Goal: Task Accomplishment & Management: Use online tool/utility

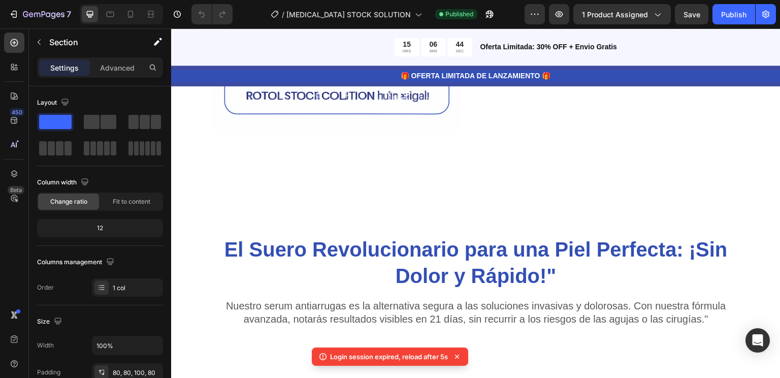
scroll to position [926, 0]
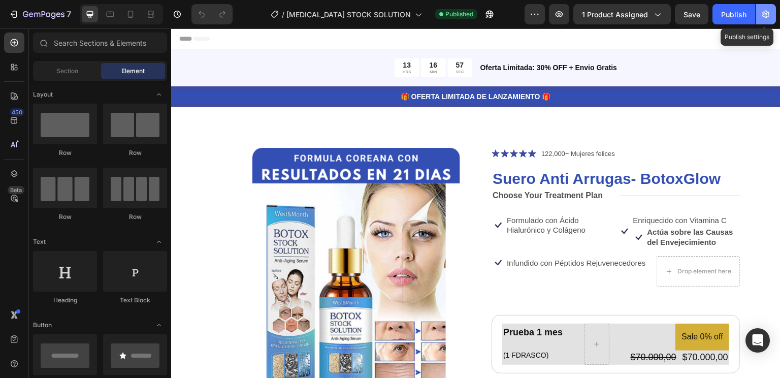
click at [764, 18] on icon "button" at bounding box center [765, 14] width 10 height 10
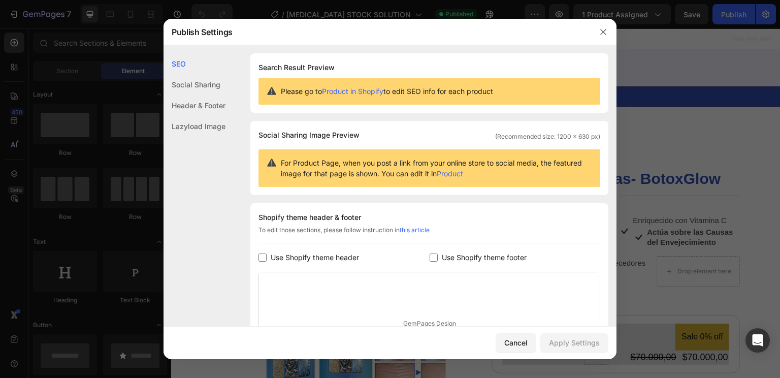
click at [702, 44] on div at bounding box center [390, 189] width 780 height 378
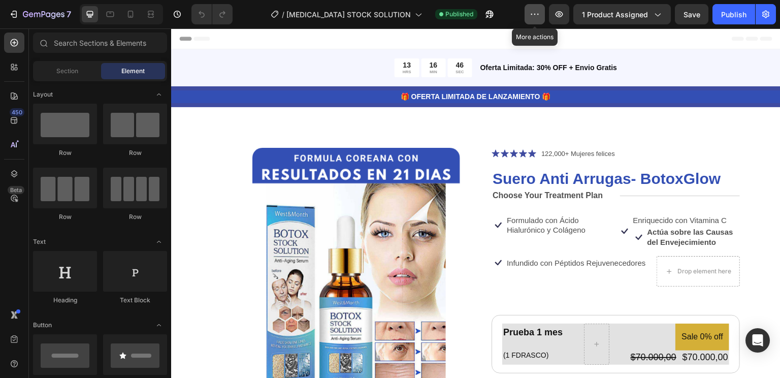
click at [535, 10] on icon "button" at bounding box center [534, 14] width 10 height 10
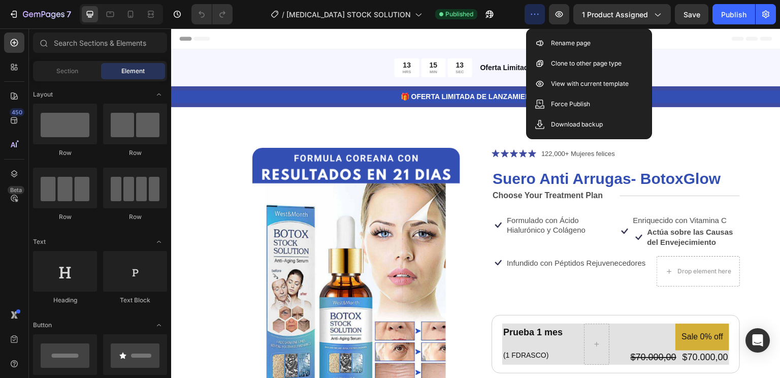
click at [304, 37] on div "Header" at bounding box center [475, 38] width 593 height 20
click at [536, 17] on icon "button" at bounding box center [534, 14] width 10 height 10
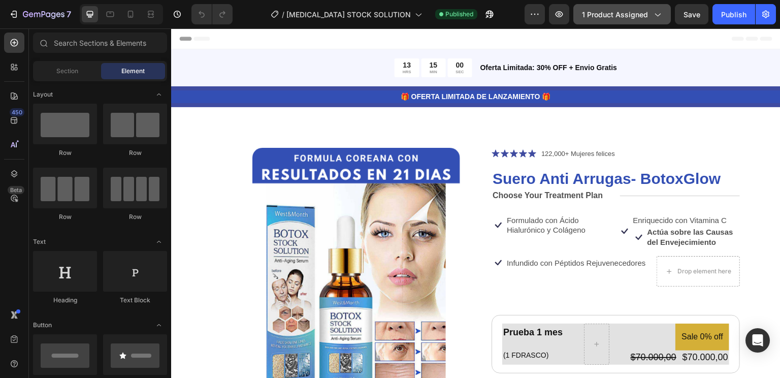
click at [656, 14] on icon "button" at bounding box center [657, 14] width 10 height 10
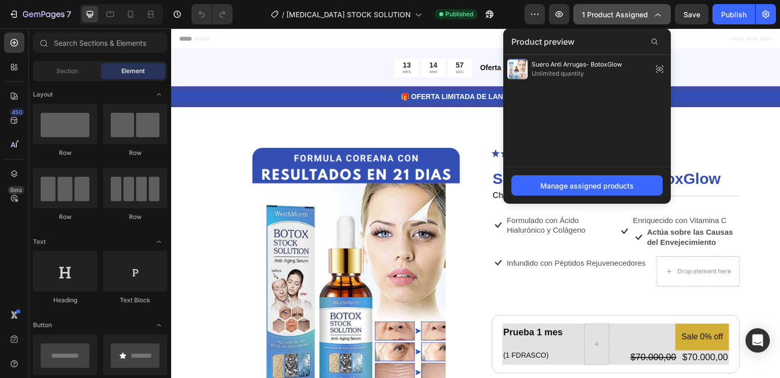
click at [656, 14] on icon "button" at bounding box center [657, 14] width 10 height 10
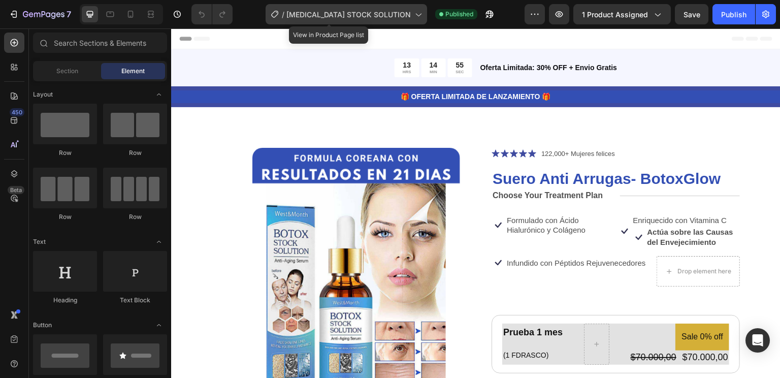
click at [413, 15] on icon at bounding box center [418, 14] width 10 height 10
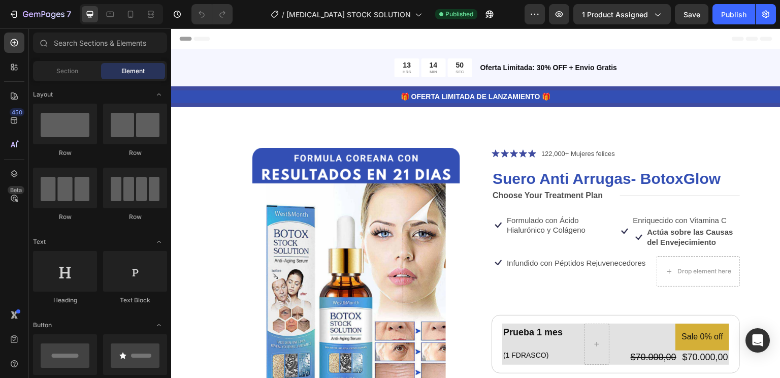
click at [659, 43] on div "Header" at bounding box center [475, 38] width 593 height 20
click at [179, 41] on icon at bounding box center [182, 38] width 7 height 7
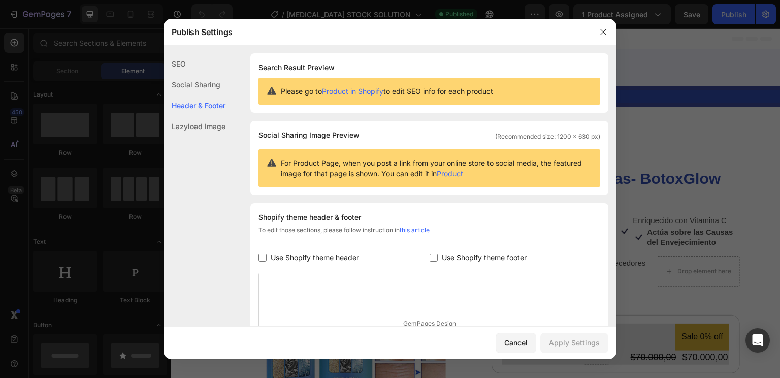
scroll to position [131, 0]
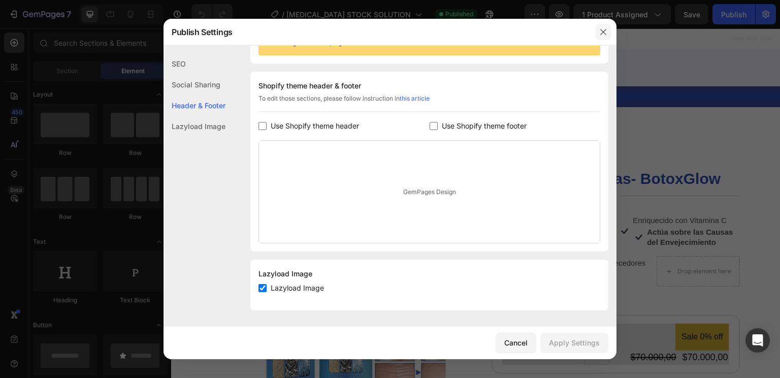
click at [605, 35] on icon "button" at bounding box center [603, 32] width 6 height 6
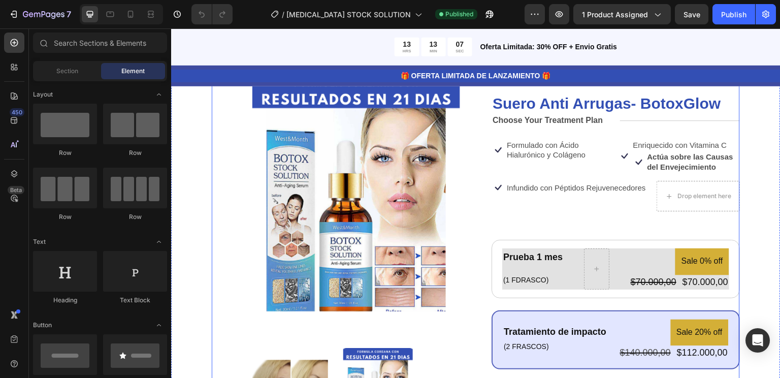
scroll to position [0, 0]
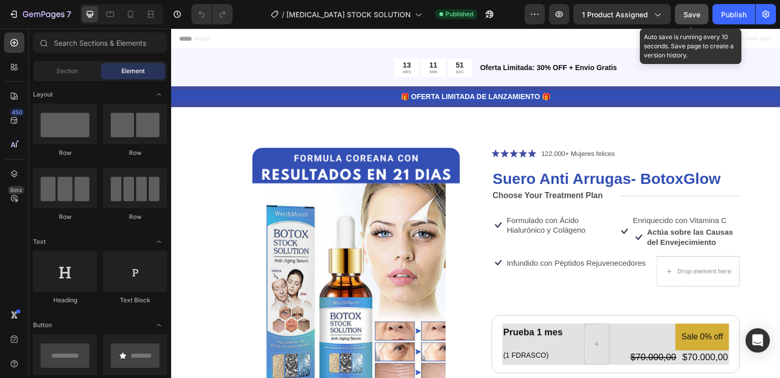
click at [688, 10] on span "Save" at bounding box center [691, 14] width 17 height 9
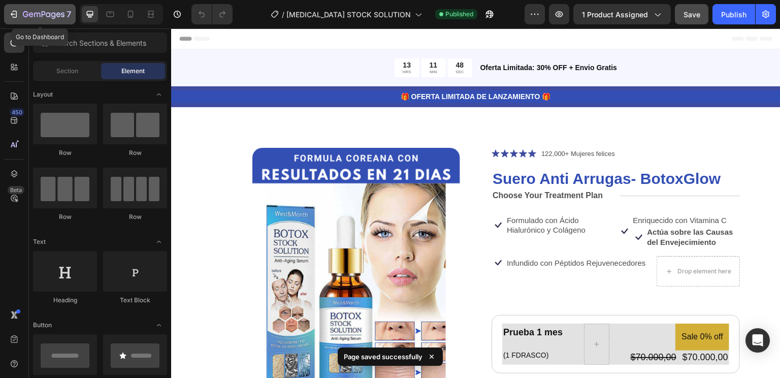
click at [18, 10] on icon "button" at bounding box center [14, 14] width 10 height 10
click at [43, 11] on icon "button" at bounding box center [44, 15] width 42 height 9
click at [16, 15] on icon "button" at bounding box center [15, 14] width 5 height 7
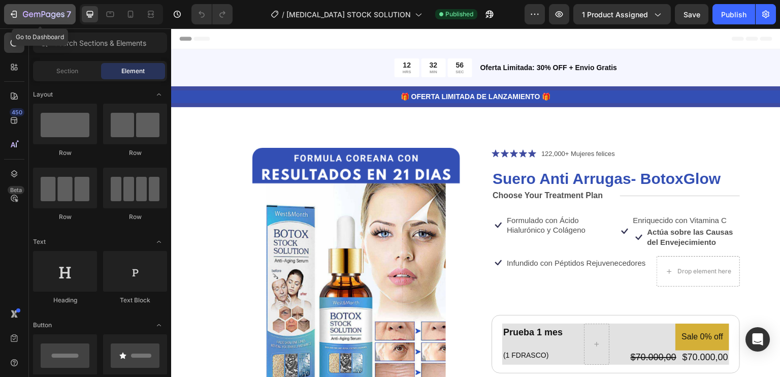
click at [47, 11] on icon "button" at bounding box center [44, 15] width 42 height 9
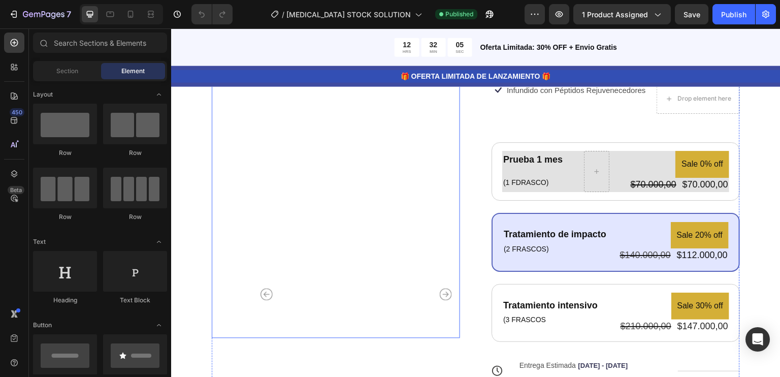
scroll to position [172, 0]
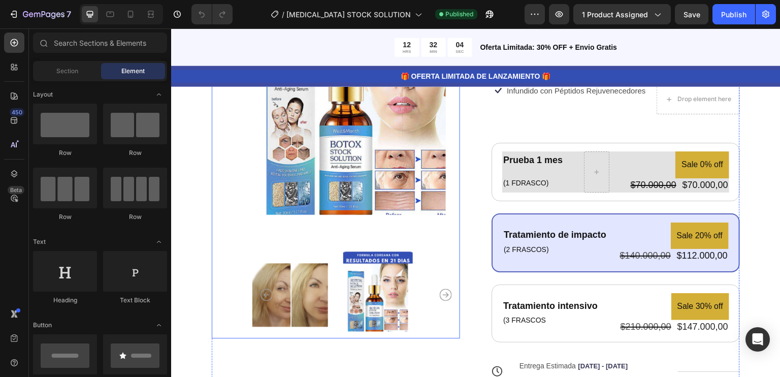
click at [442, 289] on icon "Carousel Next Arrow" at bounding box center [446, 294] width 12 height 12
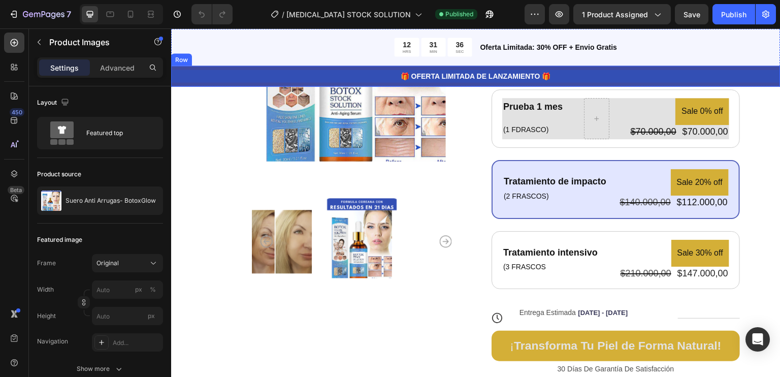
scroll to position [0, 0]
